Goal: Task Accomplishment & Management: Manage account settings

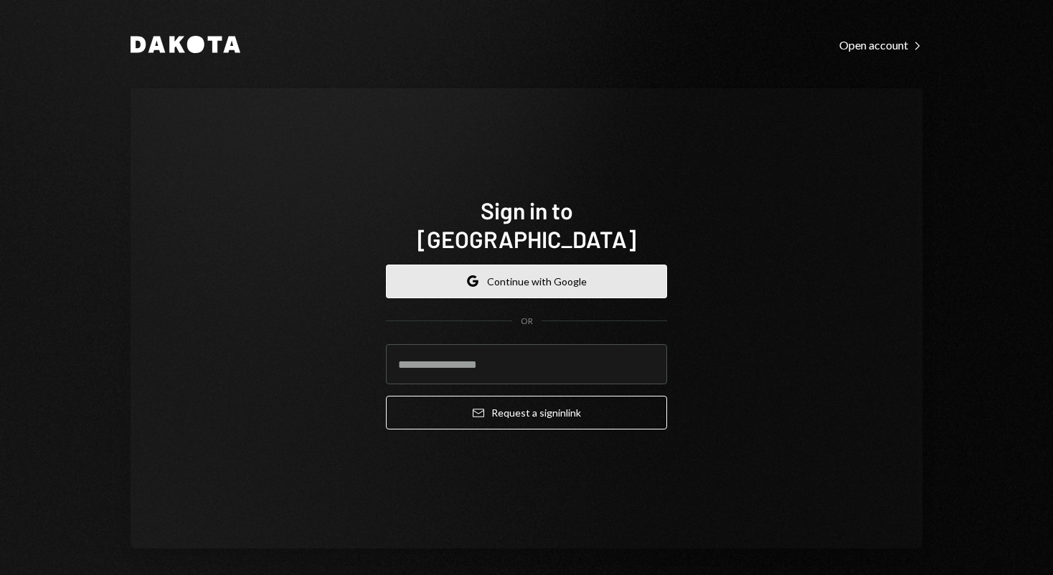
click at [471, 275] on icon "button" at bounding box center [472, 277] width 9 height 4
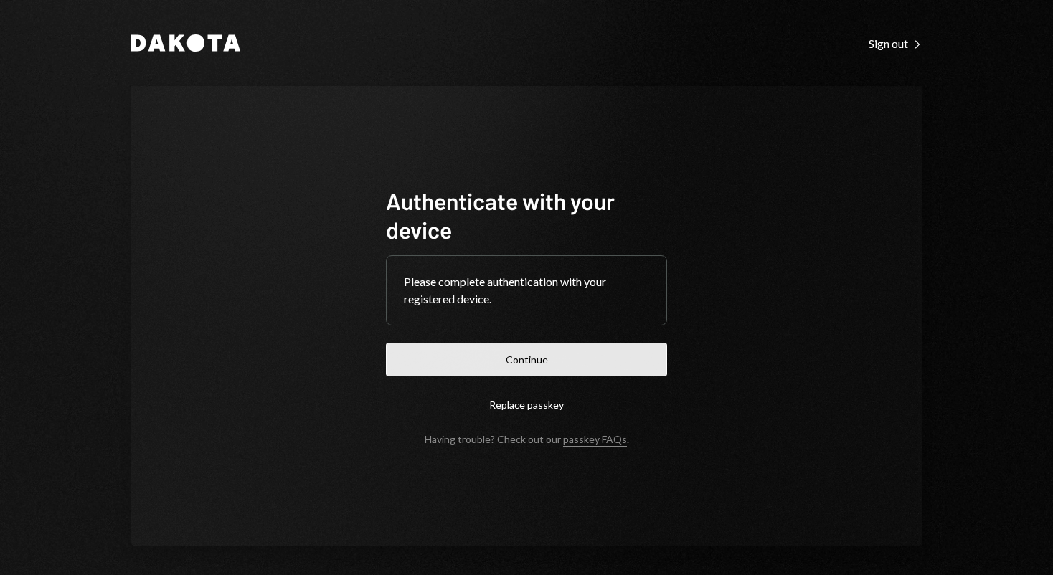
click at [547, 360] on button "Continue" at bounding box center [526, 360] width 281 height 34
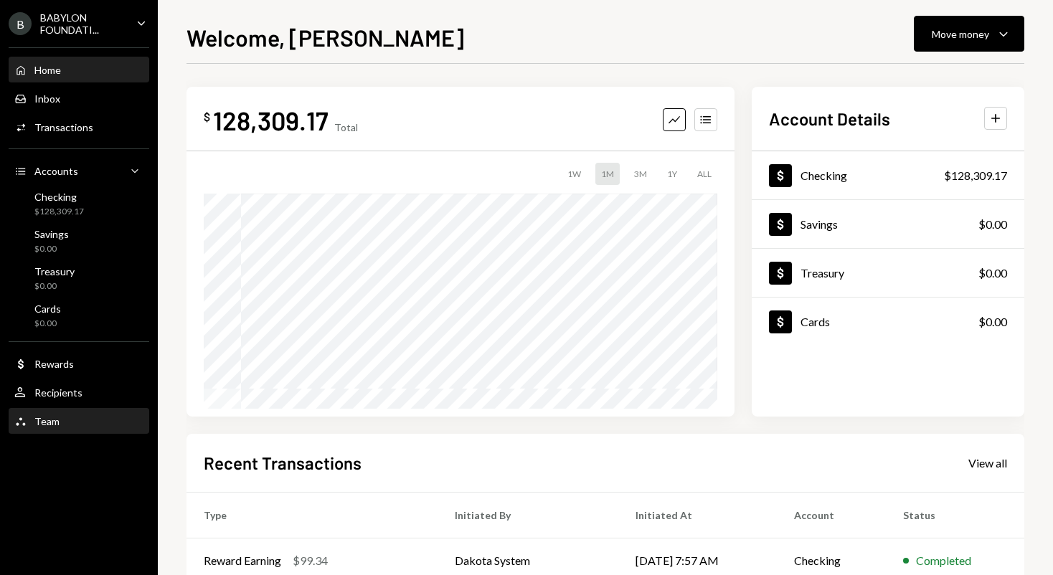
click at [72, 421] on div "Team Team" at bounding box center [78, 421] width 129 height 13
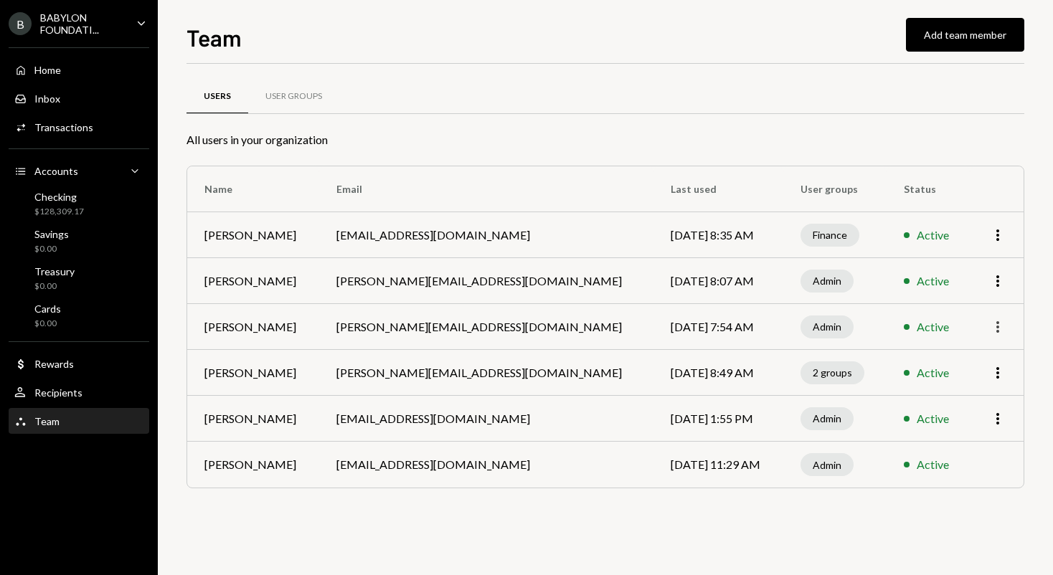
click at [995, 330] on icon "More" at bounding box center [997, 327] width 17 height 17
click at [951, 388] on div "Remove" at bounding box center [965, 382] width 72 height 25
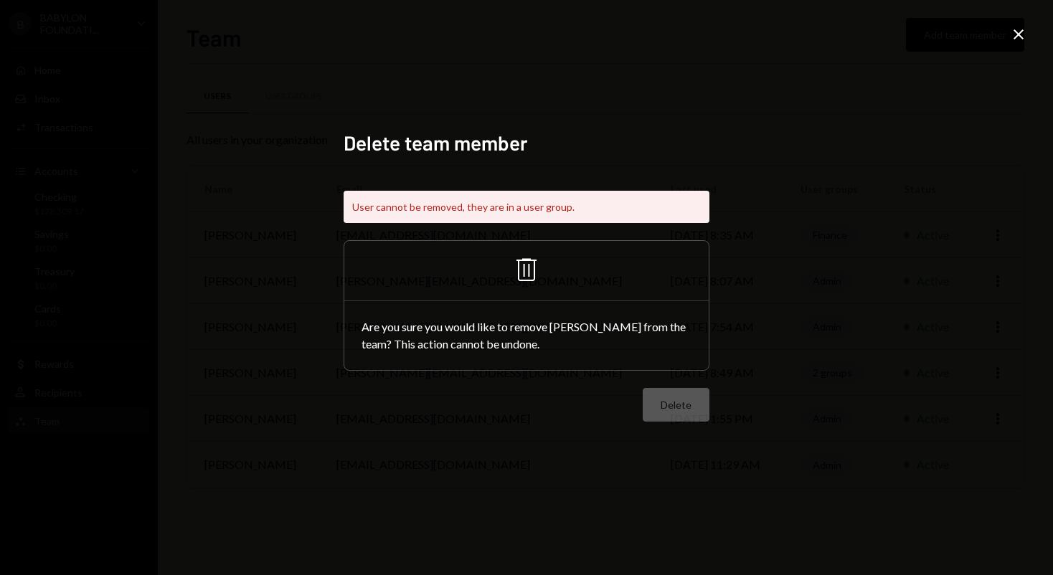
click at [1025, 23] on div "Delete team member User cannot be removed, they are in a user group. Trash Are …" at bounding box center [526, 287] width 1053 height 575
click at [1025, 29] on icon "Close" at bounding box center [1018, 34] width 17 height 17
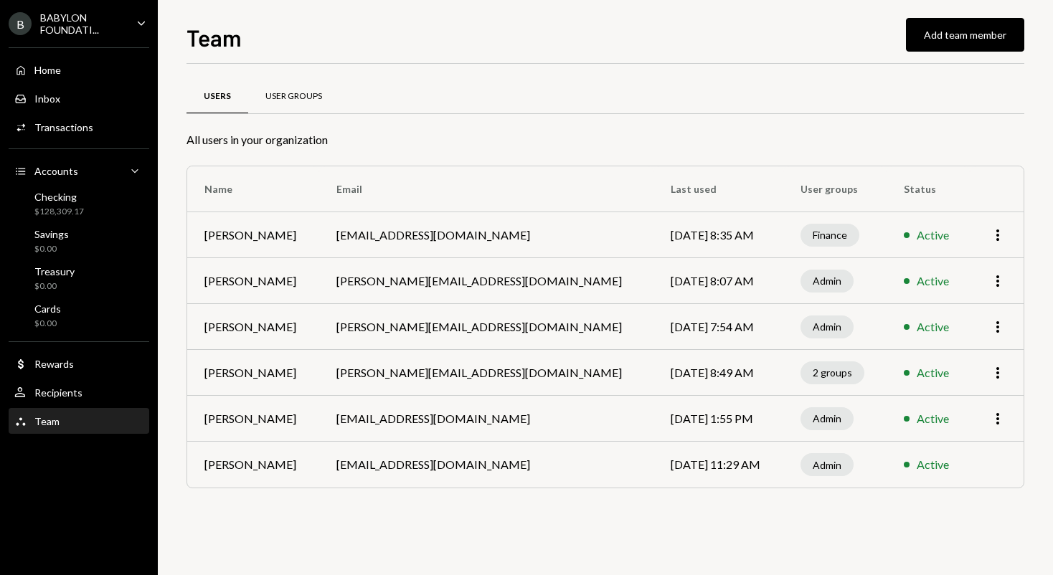
click at [288, 97] on div "User Groups" at bounding box center [293, 96] width 57 height 12
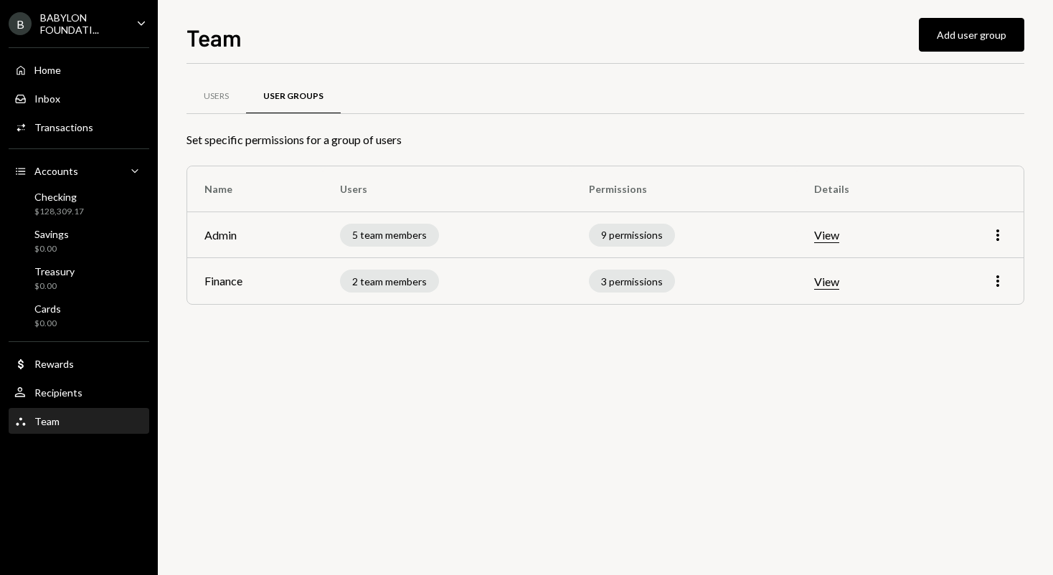
click at [834, 236] on button "View" at bounding box center [826, 235] width 25 height 15
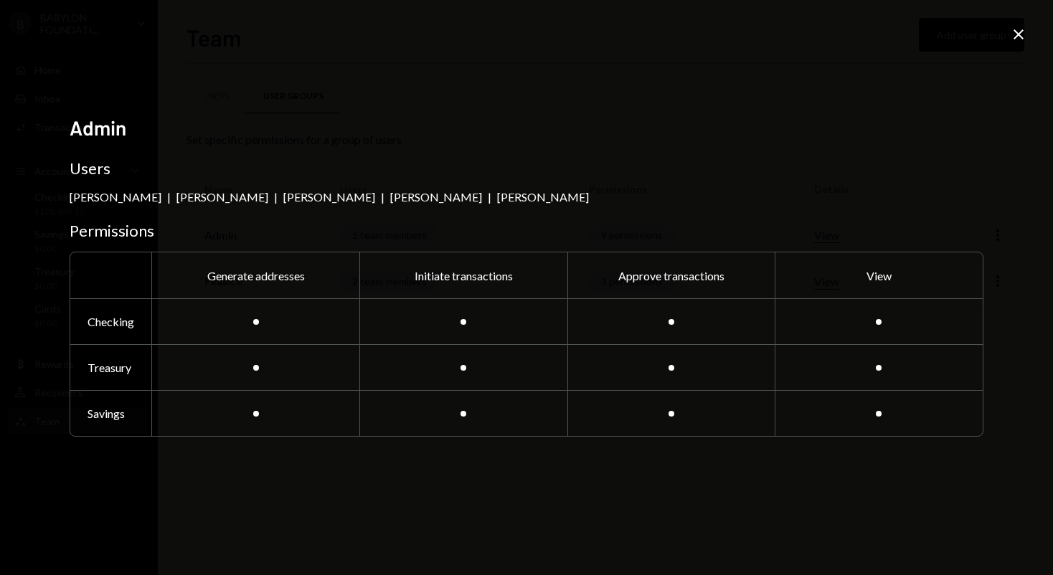
click at [1019, 34] on icon at bounding box center [1019, 34] width 10 height 10
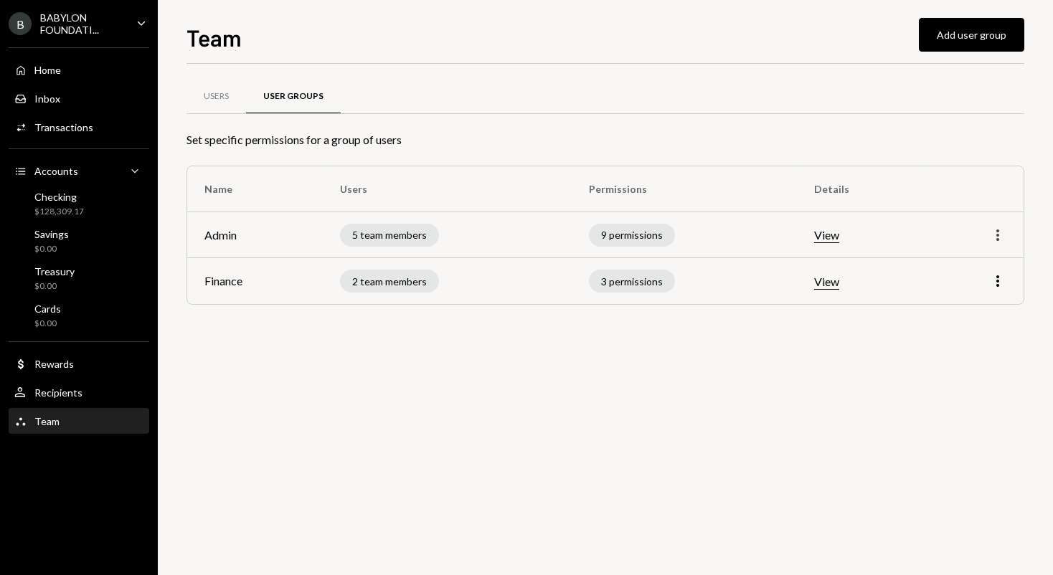
click at [1000, 237] on icon "More" at bounding box center [997, 235] width 17 height 17
click at [953, 268] on div "Edit" at bounding box center [965, 265] width 72 height 25
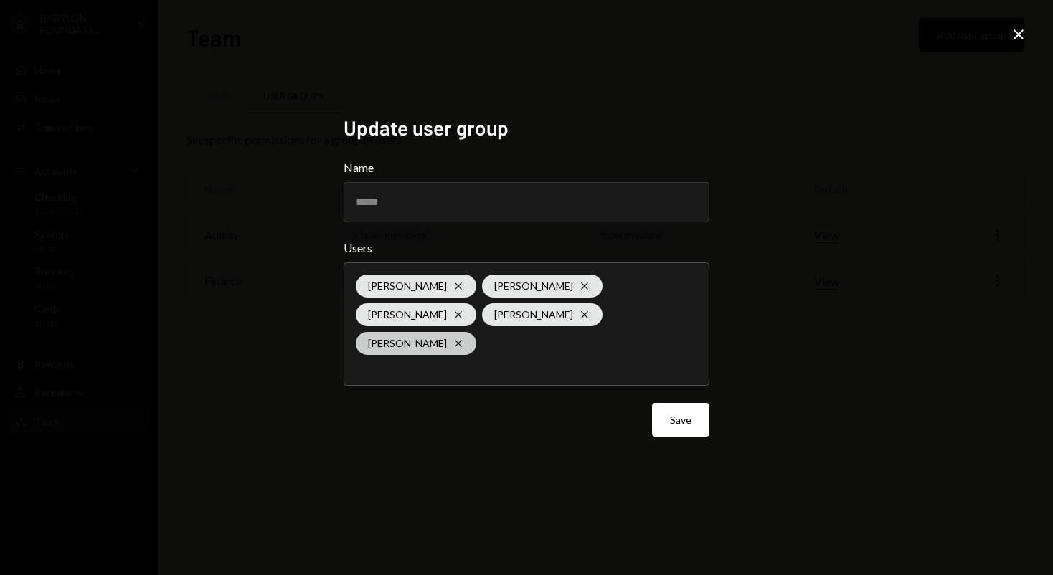
click at [464, 338] on icon "Cross" at bounding box center [458, 343] width 11 height 11
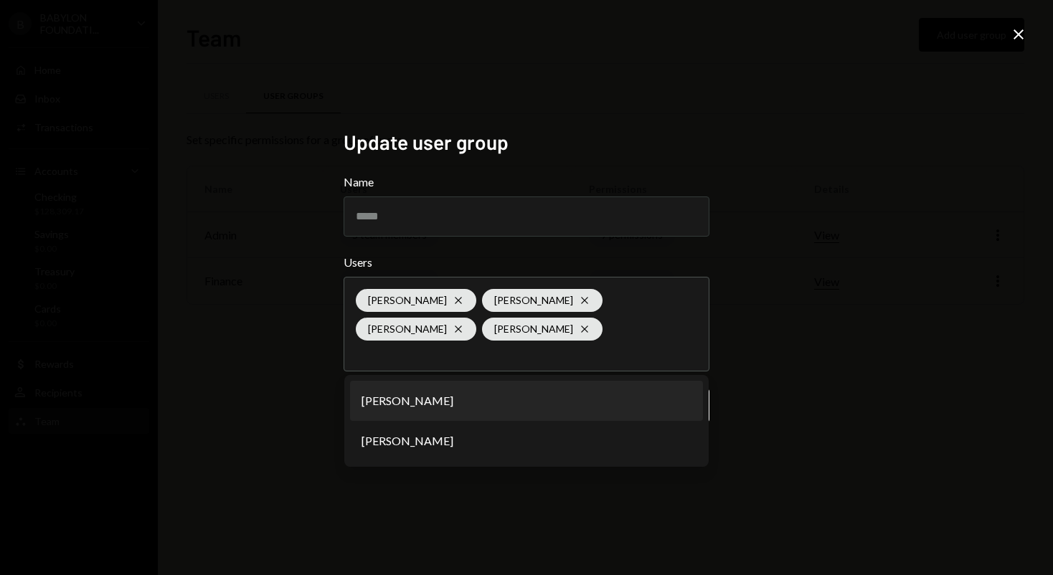
click at [781, 339] on div "Update user group Name ***** Users [PERSON_NAME] Cross [PERSON_NAME] Cross [PER…" at bounding box center [526, 287] width 1053 height 575
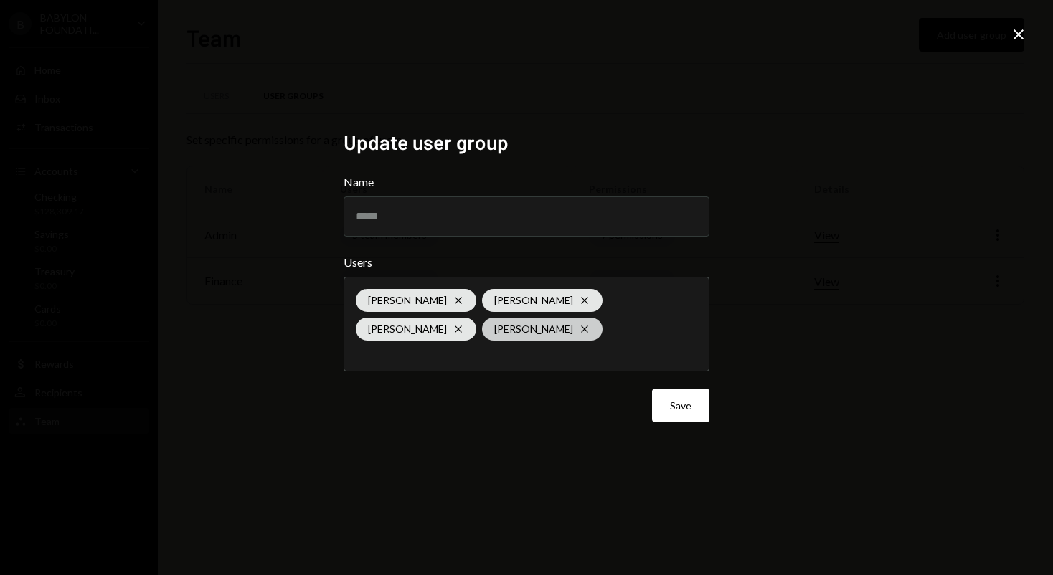
click at [579, 326] on icon "Cross" at bounding box center [584, 329] width 11 height 11
click at [866, 345] on div "Update user group Name ***** Users [PERSON_NAME] Cross [PERSON_NAME] Cross [PER…" at bounding box center [526, 287] width 1053 height 575
click at [684, 390] on button "Save" at bounding box center [680, 406] width 57 height 34
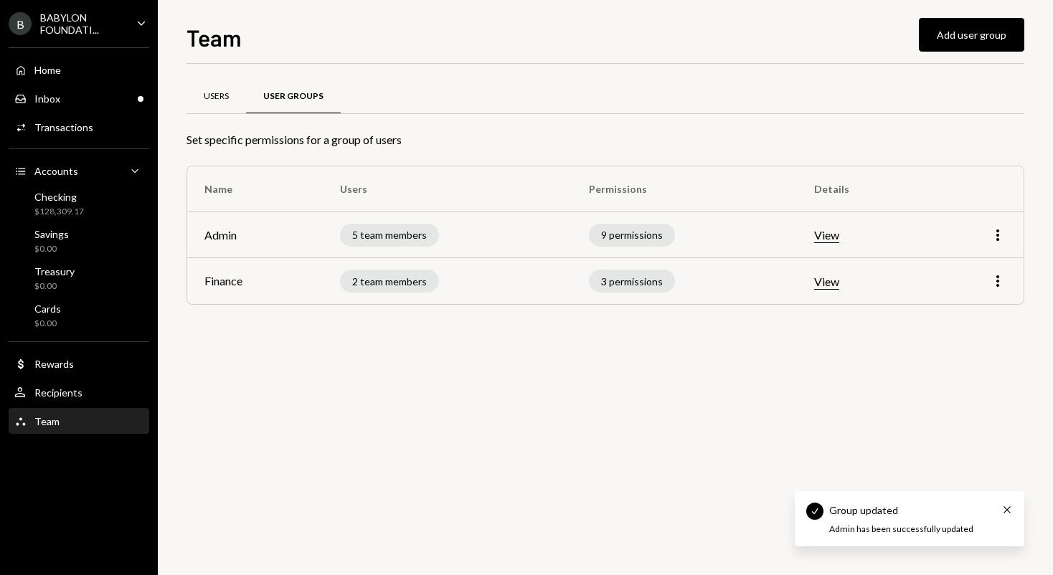
click at [215, 91] on div "Users" at bounding box center [216, 96] width 25 height 12
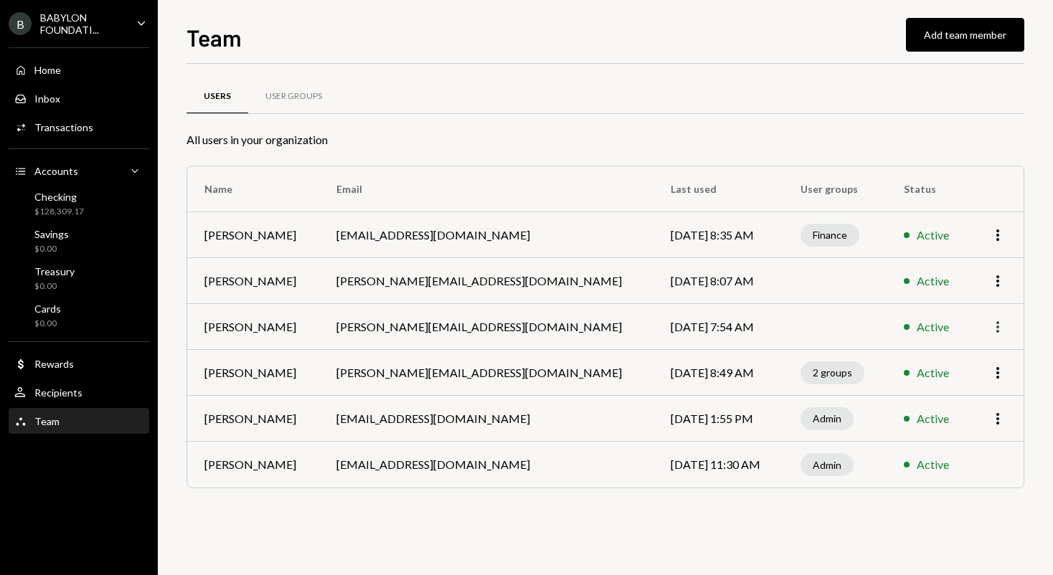
click at [1000, 325] on icon "More" at bounding box center [997, 327] width 17 height 17
click at [952, 383] on div "Remove" at bounding box center [965, 382] width 72 height 25
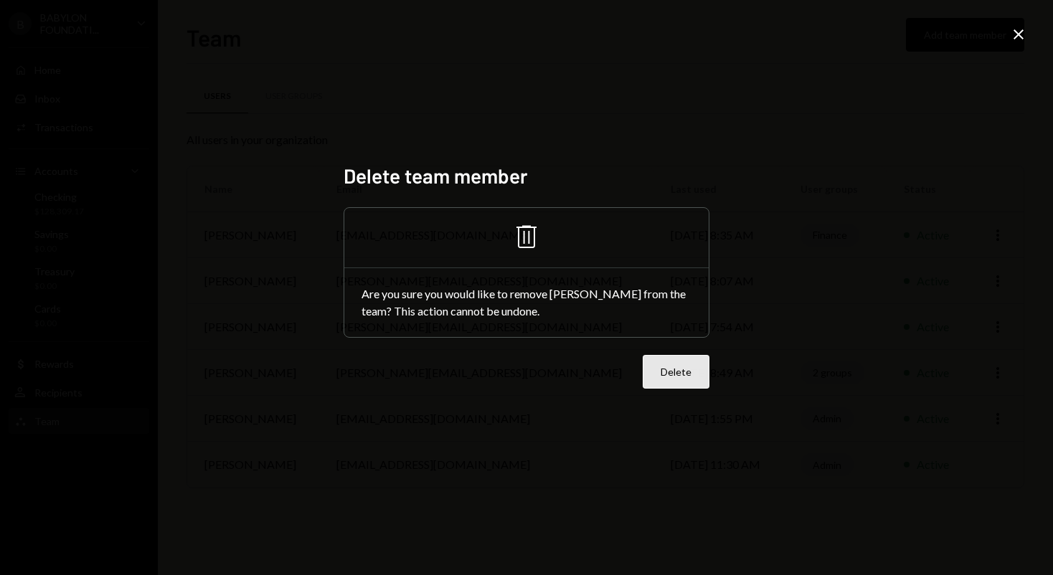
click at [661, 371] on button "Delete" at bounding box center [676, 372] width 67 height 34
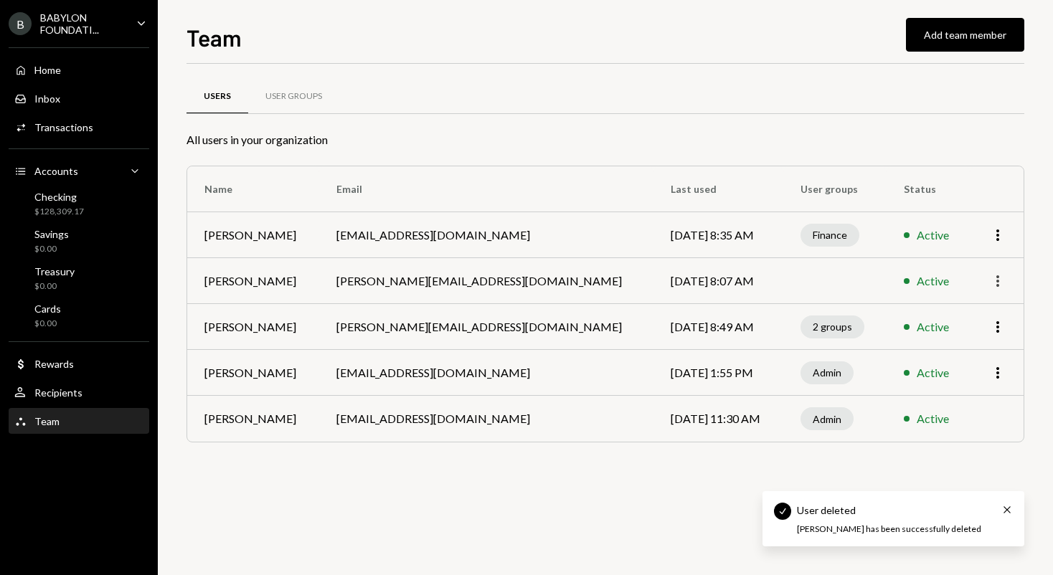
click at [998, 283] on icon "More" at bounding box center [997, 281] width 17 height 17
click at [654, 281] on td "Sep 8, 2025 8:07 AM" at bounding box center [719, 281] width 130 height 46
click at [299, 88] on div "User Groups" at bounding box center [293, 97] width 91 height 34
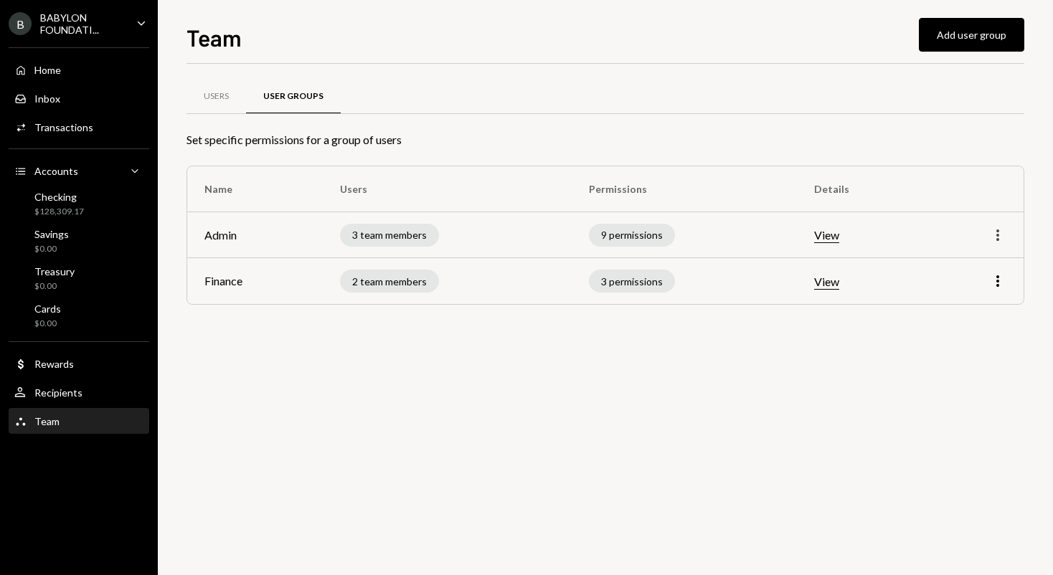
click at [991, 233] on icon "More" at bounding box center [997, 235] width 17 height 17
click at [946, 268] on div "Edit" at bounding box center [965, 265] width 72 height 25
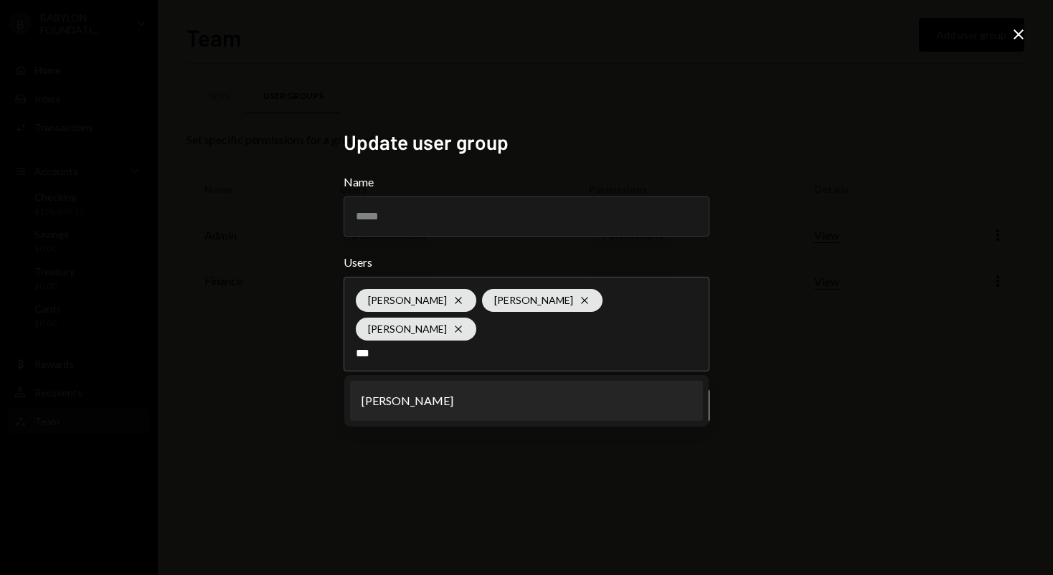
type input "***"
click at [447, 387] on li "[PERSON_NAME]" at bounding box center [526, 401] width 353 height 40
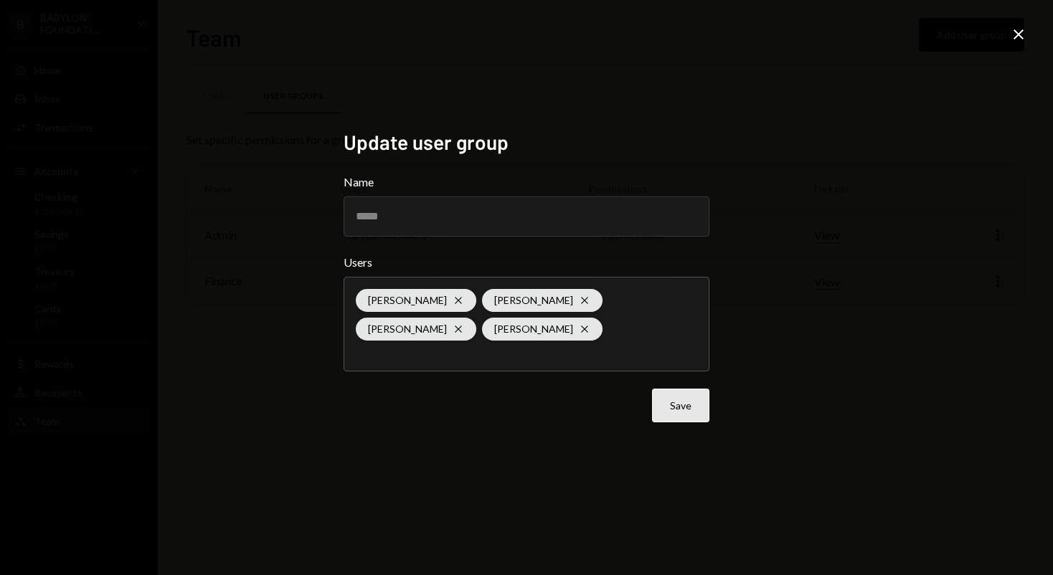
click at [685, 413] on button "Save" at bounding box center [680, 406] width 57 height 34
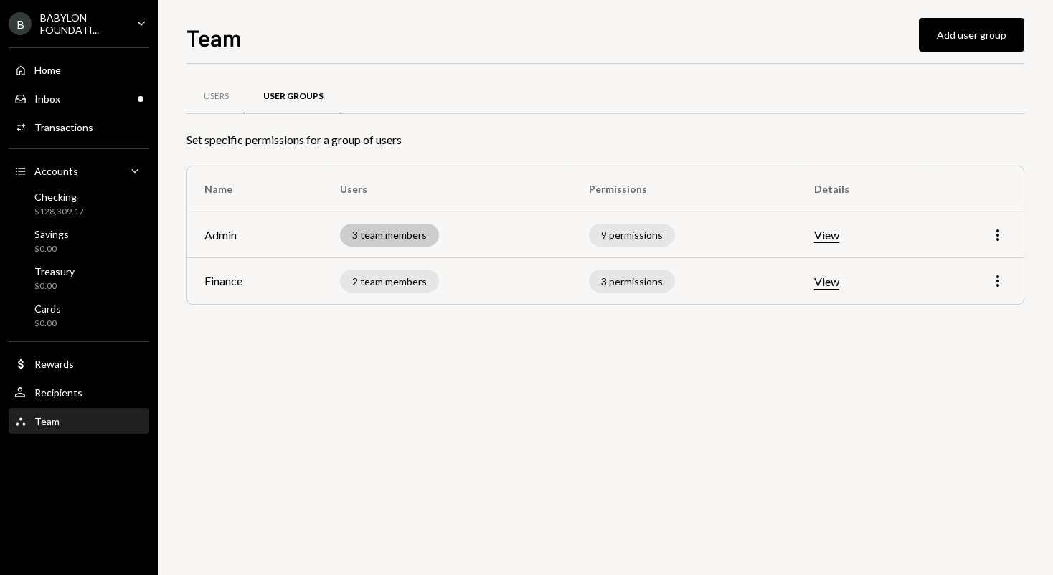
click at [380, 229] on div "3 team members" at bounding box center [389, 235] width 99 height 23
click at [382, 237] on div "3 team members" at bounding box center [389, 235] width 99 height 23
click at [819, 236] on button "View" at bounding box center [826, 235] width 25 height 15
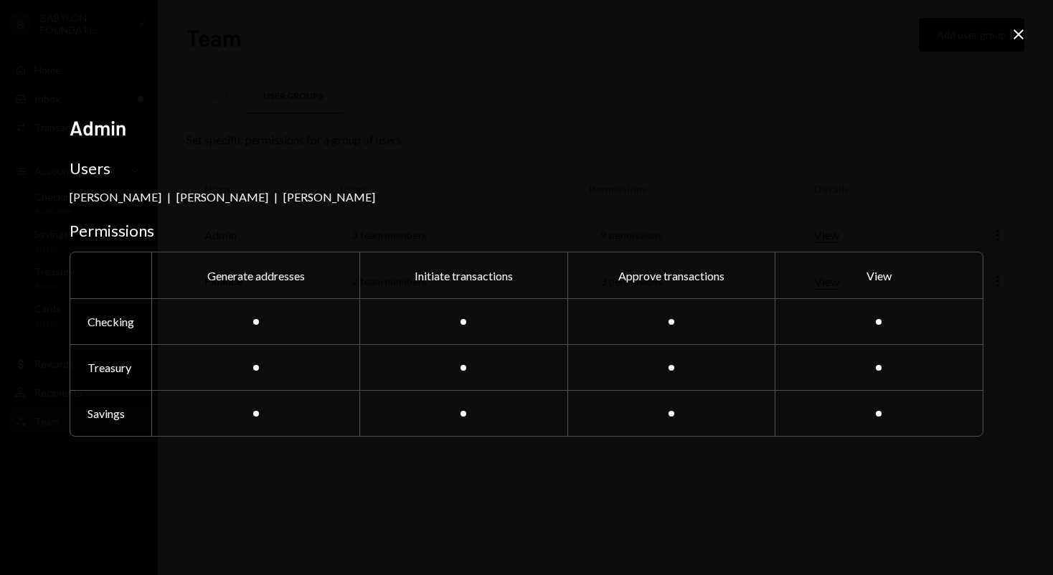
click at [1016, 42] on icon "Close" at bounding box center [1018, 34] width 17 height 17
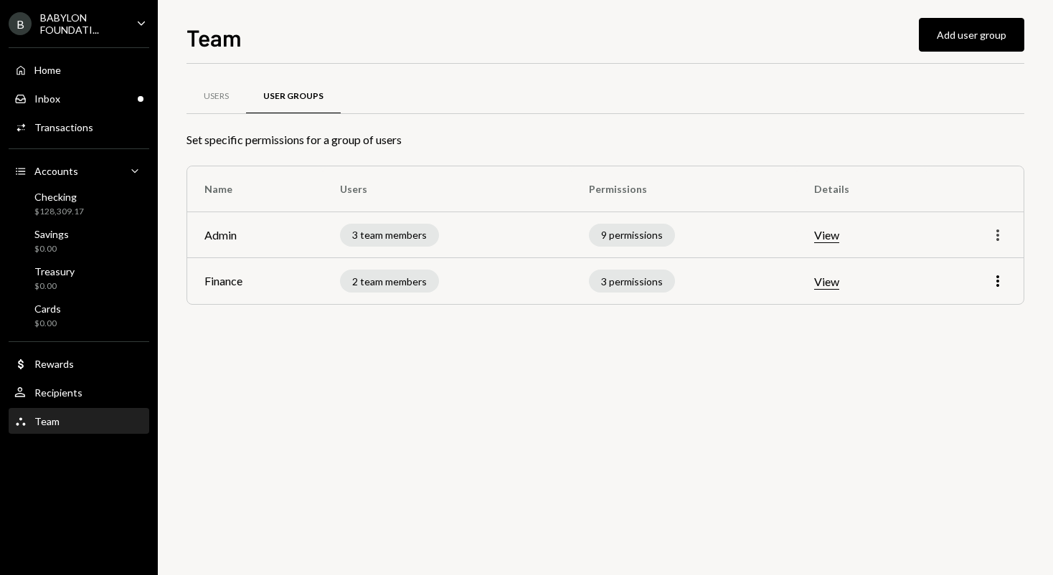
click at [997, 230] on icon "More" at bounding box center [997, 235] width 17 height 17
click at [967, 263] on div "Edit" at bounding box center [965, 265] width 72 height 25
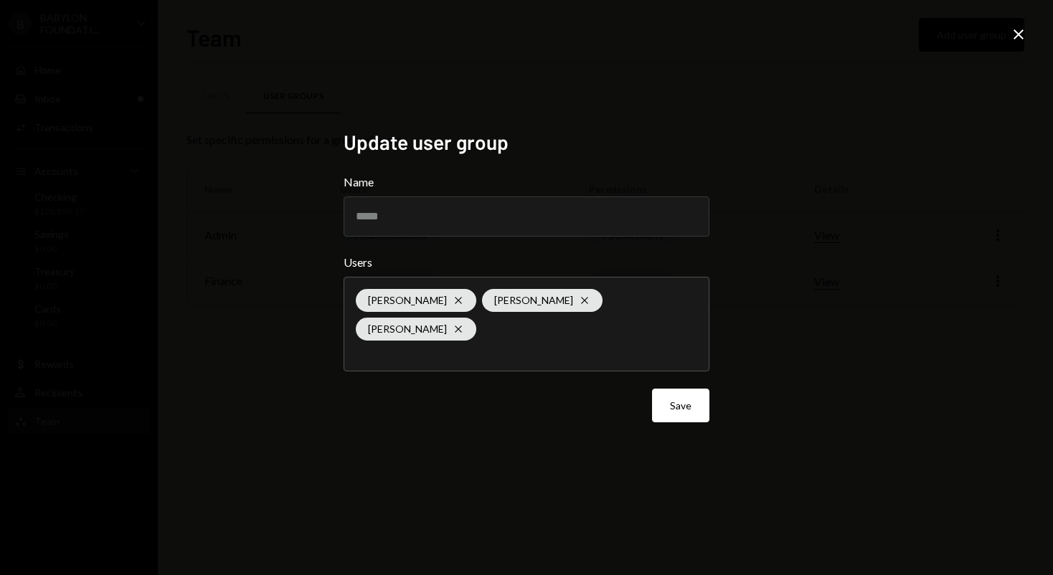
click at [1026, 29] on icon "Close" at bounding box center [1018, 34] width 17 height 17
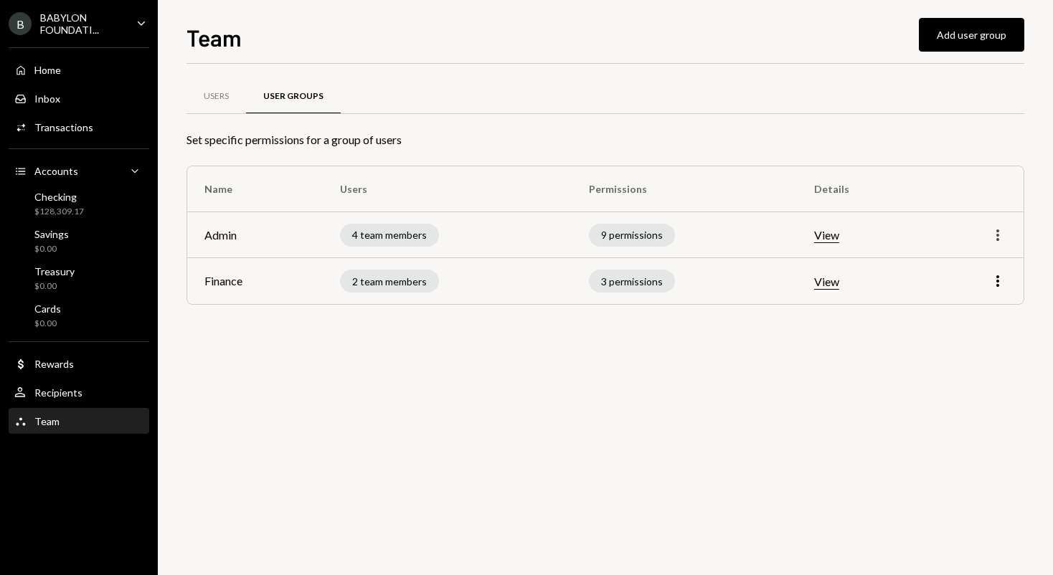
click at [995, 232] on icon "More" at bounding box center [997, 235] width 17 height 17
click at [952, 273] on div "Edit" at bounding box center [965, 265] width 72 height 25
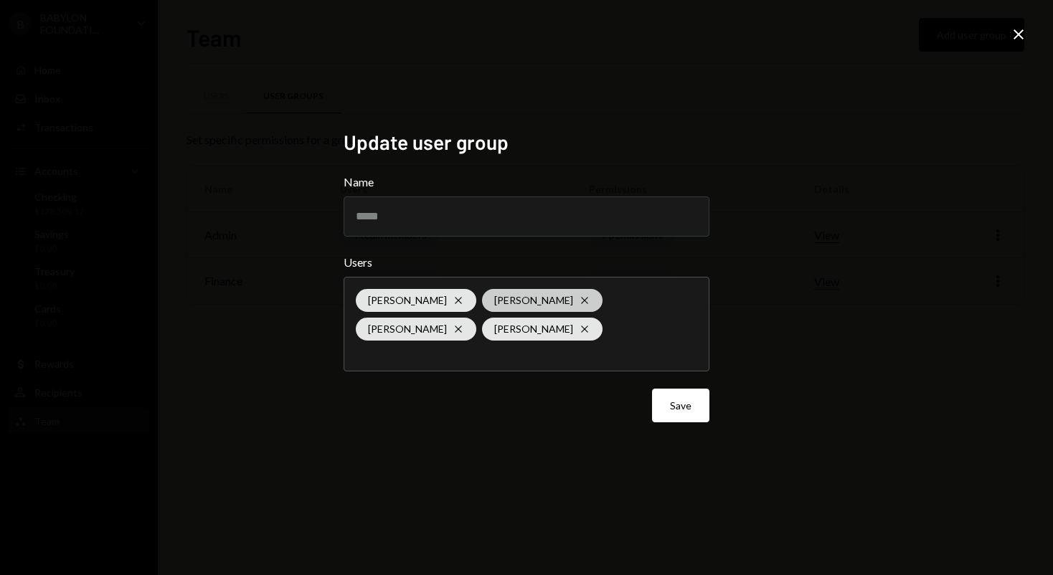
click at [579, 298] on icon "Cross" at bounding box center [584, 300] width 11 height 11
click at [832, 353] on div "Update user group Name ***** Users [PERSON_NAME] [PERSON_NAME] Cross [PERSON_NA…" at bounding box center [526, 287] width 1053 height 575
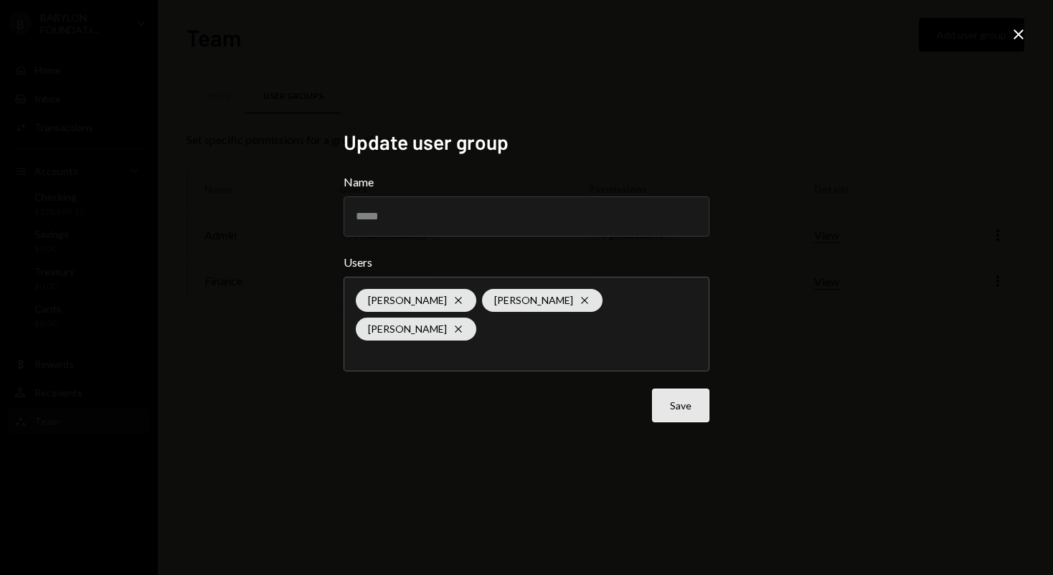
click at [683, 390] on button "Save" at bounding box center [680, 406] width 57 height 34
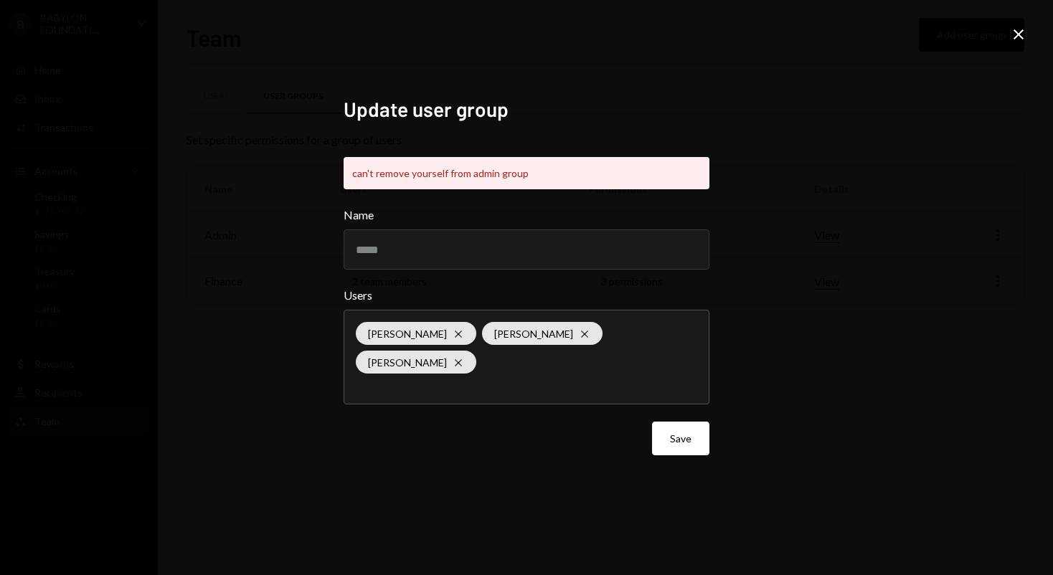
click at [1017, 34] on icon at bounding box center [1019, 34] width 10 height 10
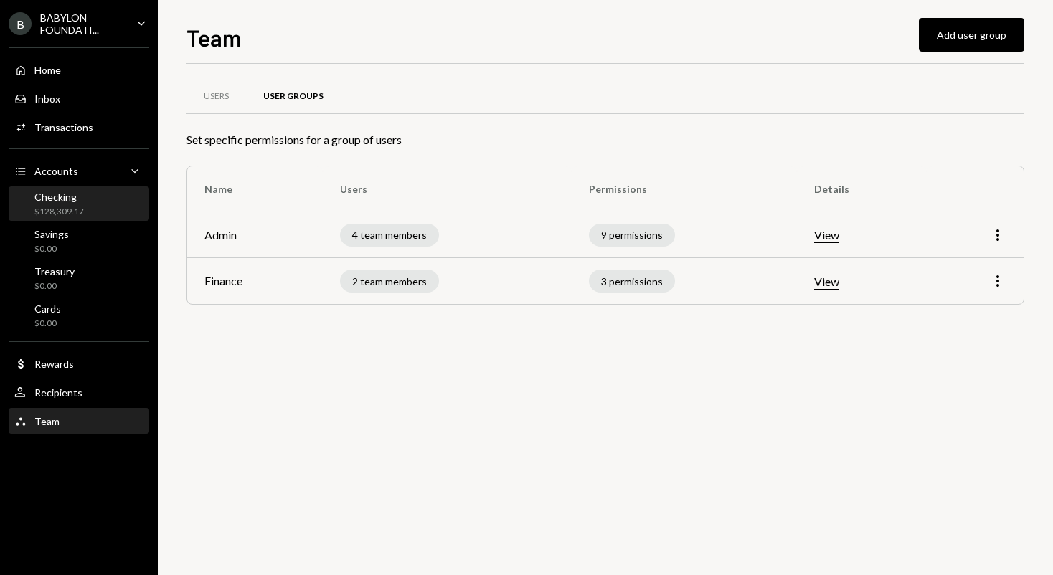
click at [85, 202] on div "Checking $128,309.17" at bounding box center [78, 204] width 129 height 27
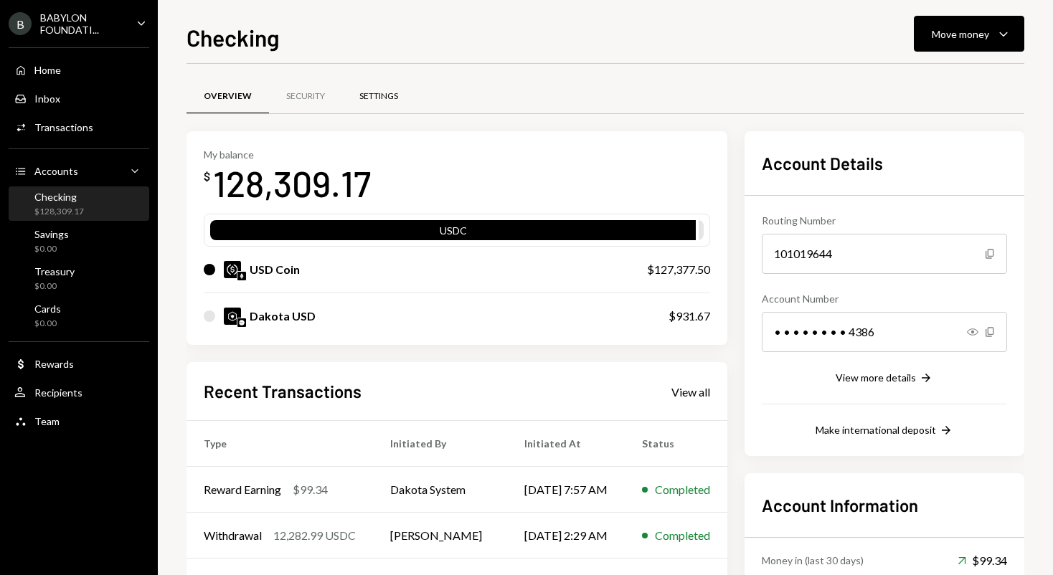
click at [377, 92] on div "Settings" at bounding box center [378, 96] width 39 height 12
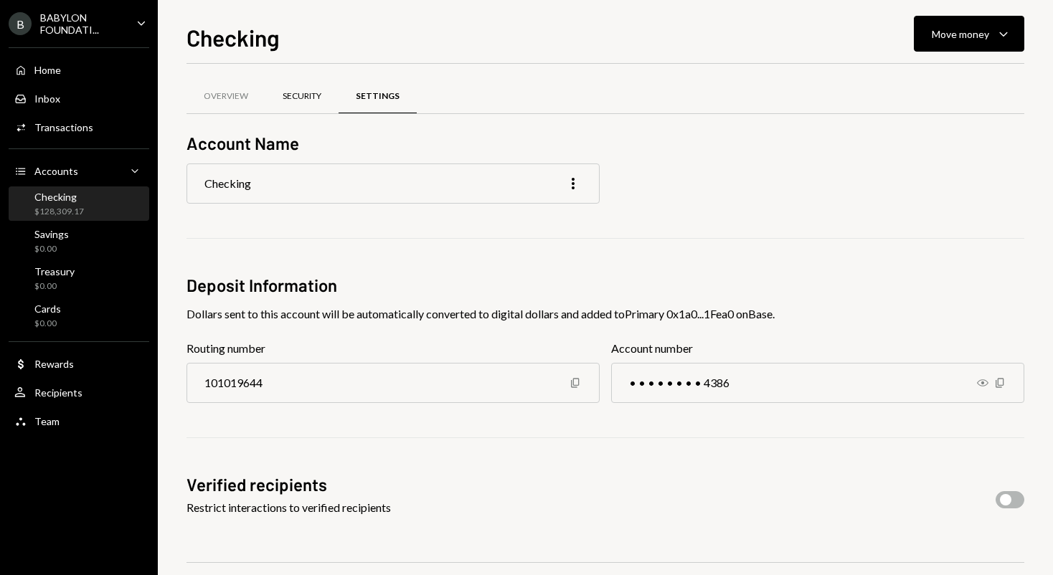
click at [314, 91] on div "Security" at bounding box center [302, 96] width 39 height 12
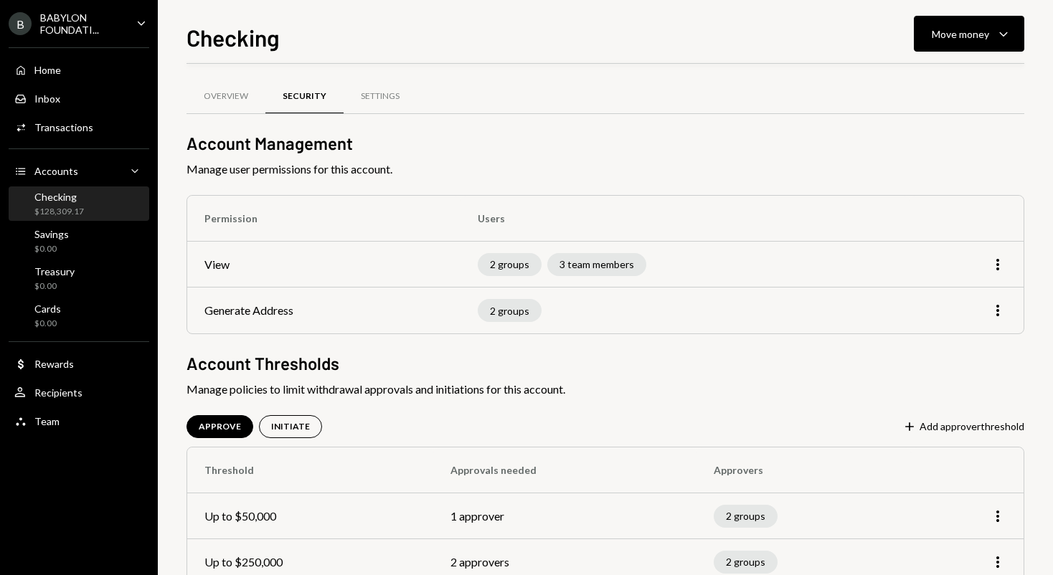
scroll to position [85, 0]
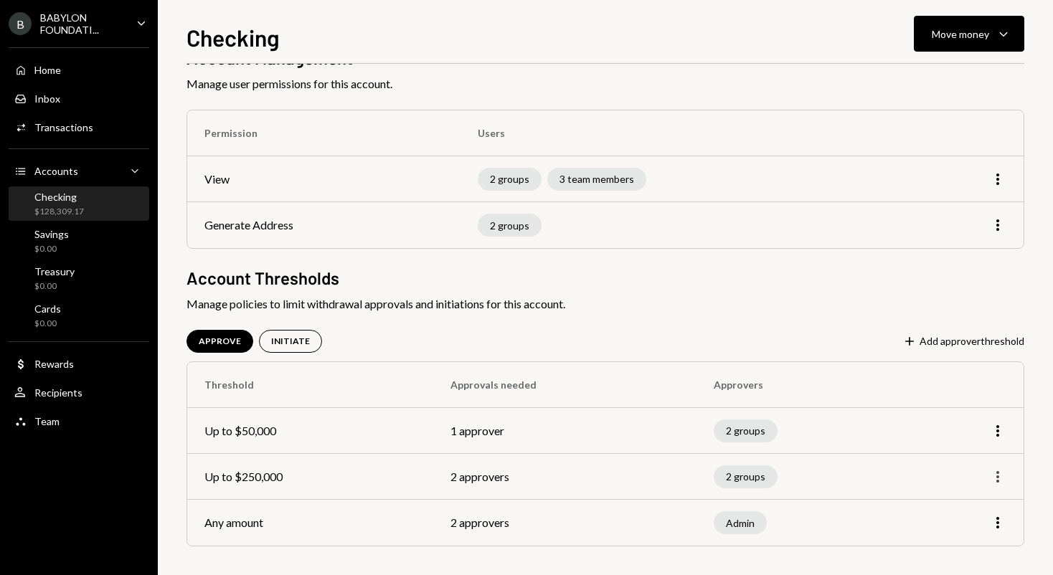
click at [999, 479] on icon "More" at bounding box center [997, 476] width 17 height 17
click at [969, 499] on div "Edit" at bounding box center [965, 507] width 72 height 25
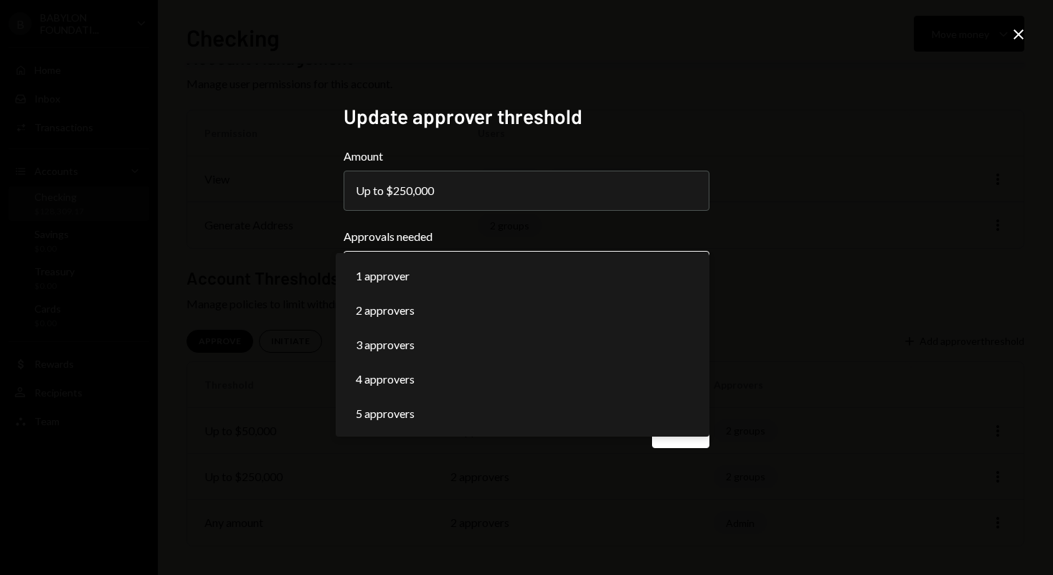
click at [647, 263] on body "**********" at bounding box center [526, 287] width 1053 height 575
select select "*"
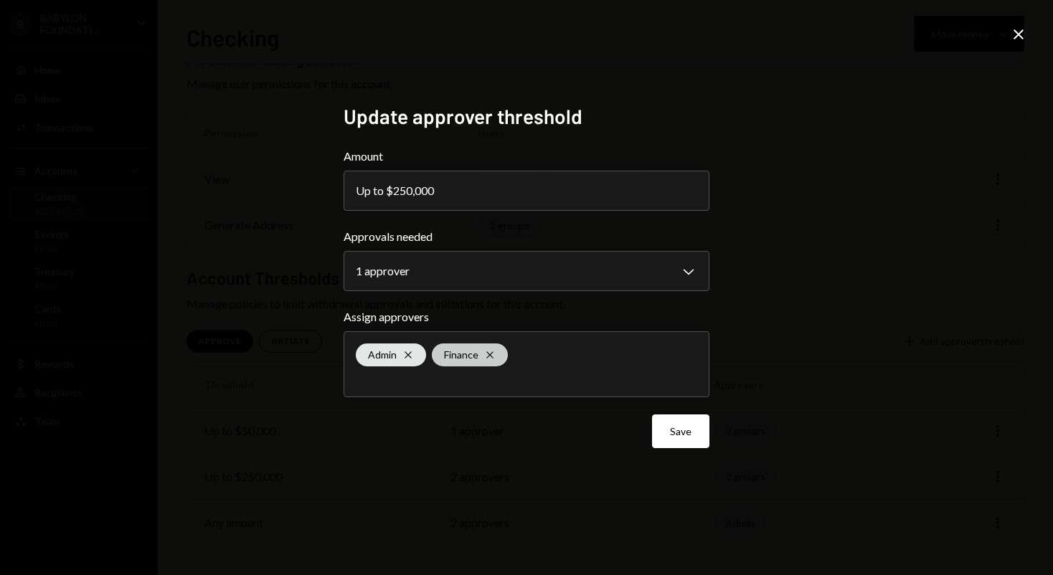
click at [492, 352] on icon "Cross" at bounding box center [489, 354] width 11 height 11
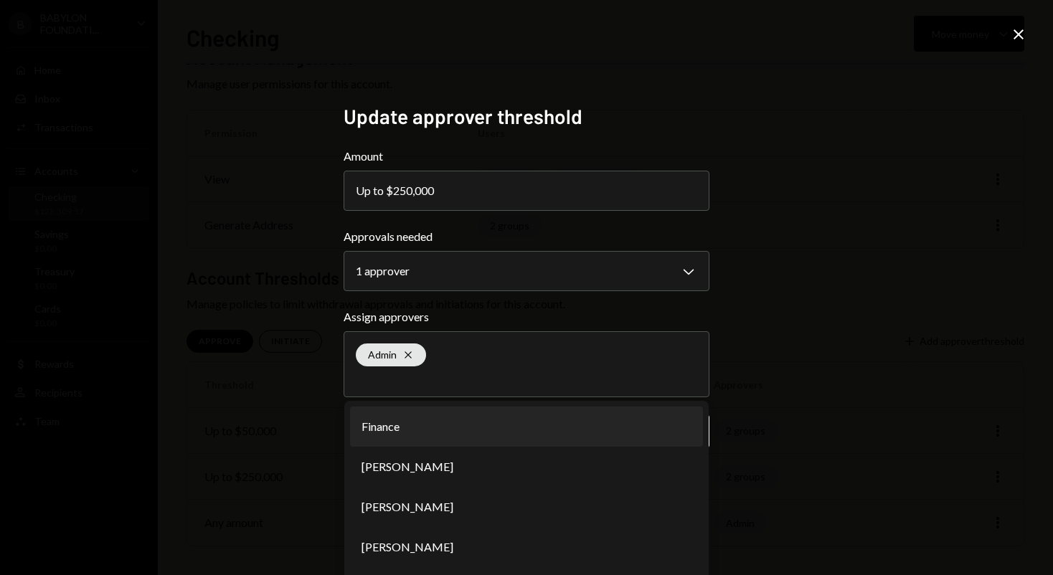
click at [806, 367] on div "**********" at bounding box center [526, 287] width 1053 height 575
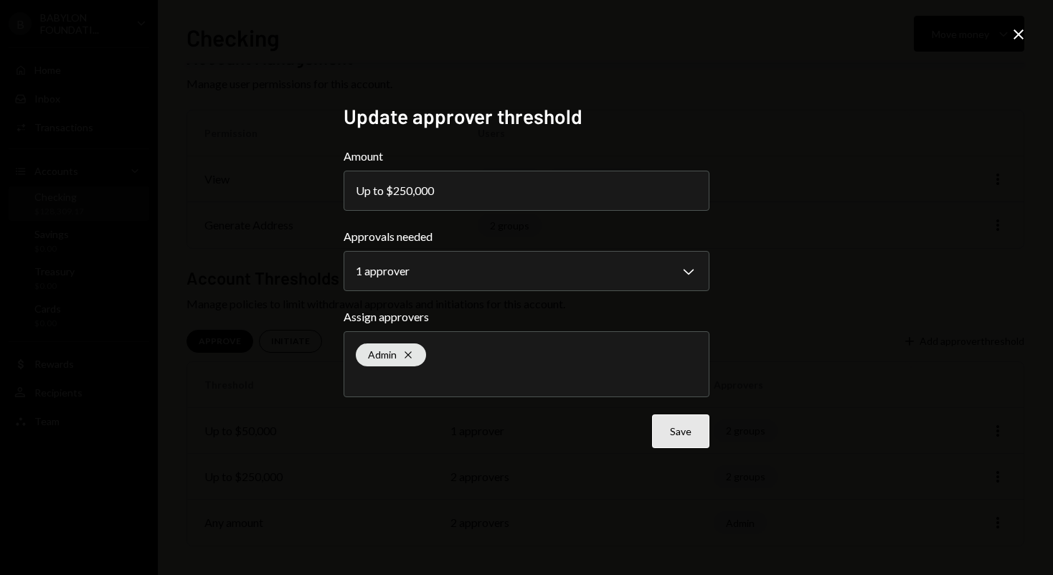
click at [683, 443] on button "Save" at bounding box center [680, 432] width 57 height 34
